Goal: Navigation & Orientation: Find specific page/section

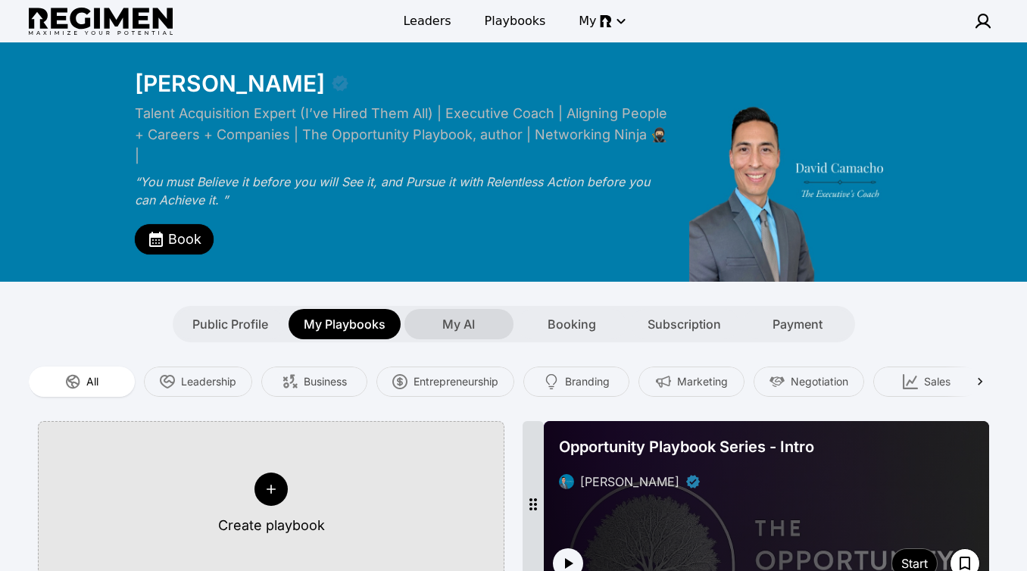
click at [463, 315] on span "My AI" at bounding box center [458, 324] width 33 height 18
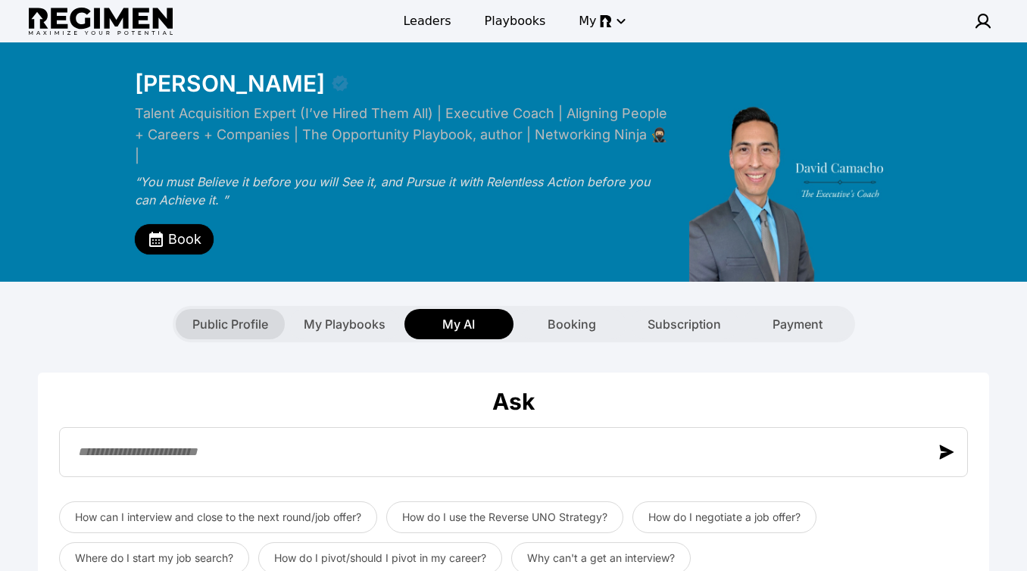
click at [234, 315] on span "Public Profile" at bounding box center [230, 324] width 76 height 18
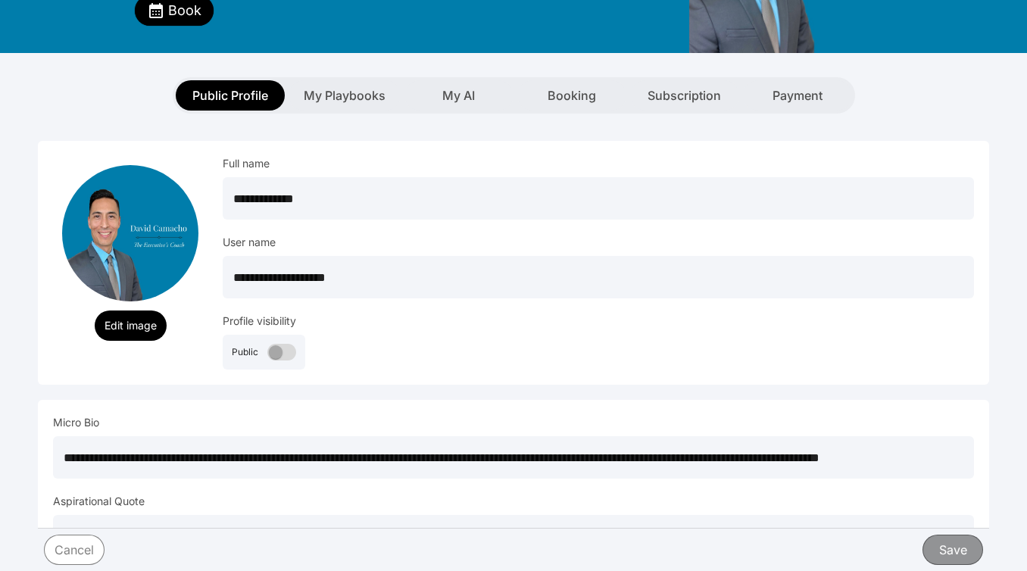
scroll to position [123, 0]
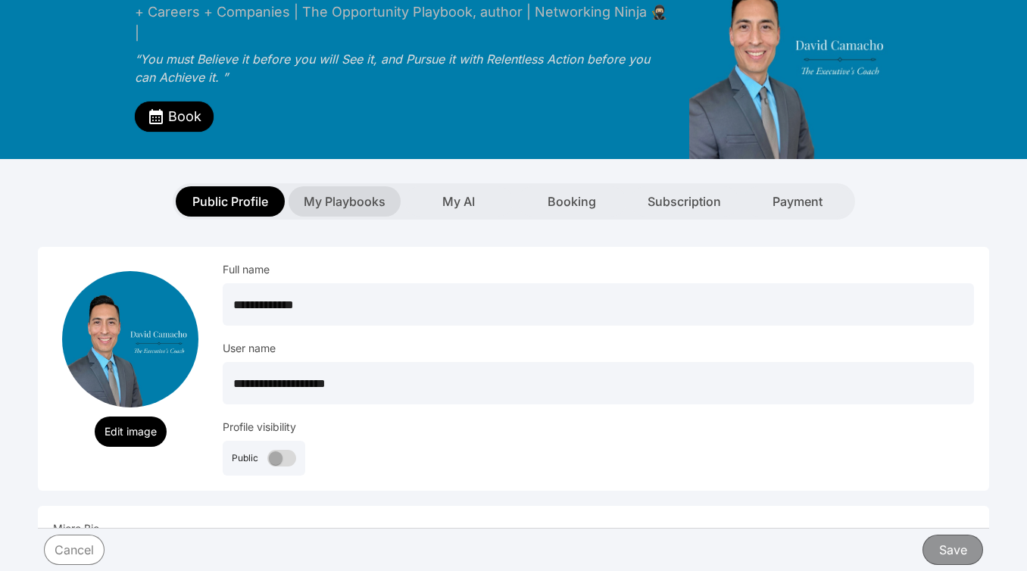
click at [351, 192] on span "My Playbooks" at bounding box center [345, 201] width 82 height 18
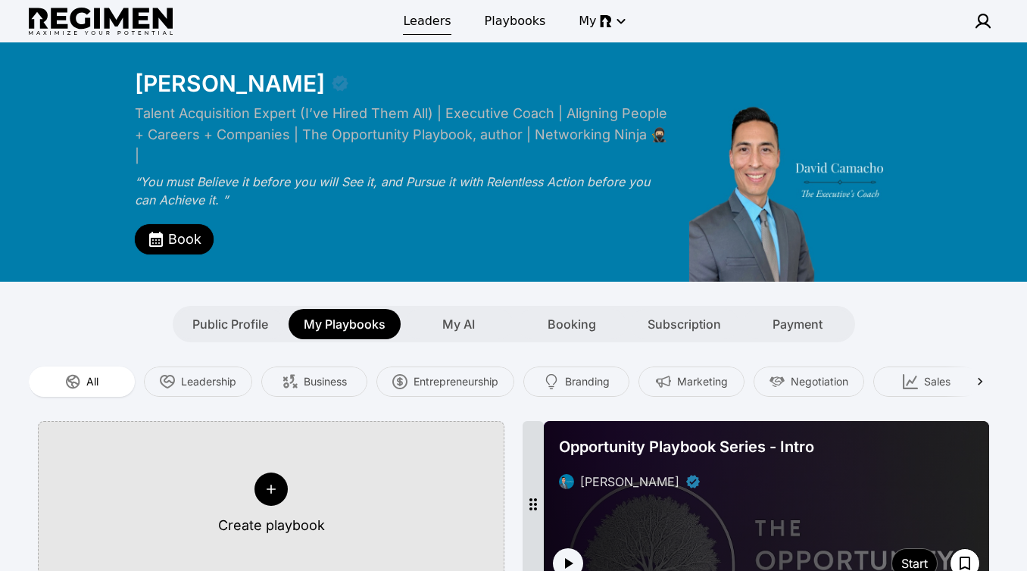
click at [433, 19] on span "Leaders" at bounding box center [427, 21] width 48 height 18
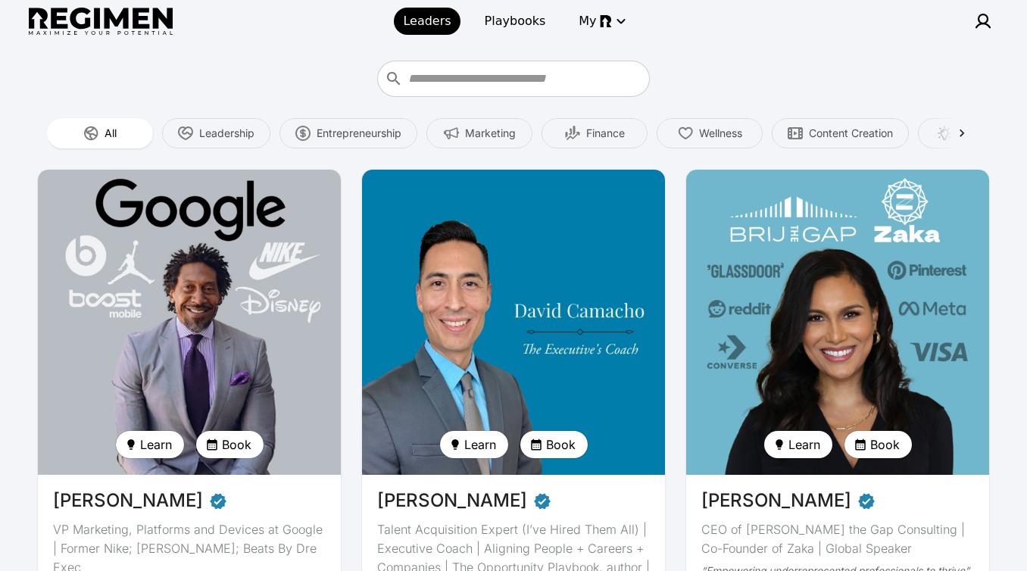
click at [428, 304] on img at bounding box center [513, 322] width 312 height 314
